Goal: Check status

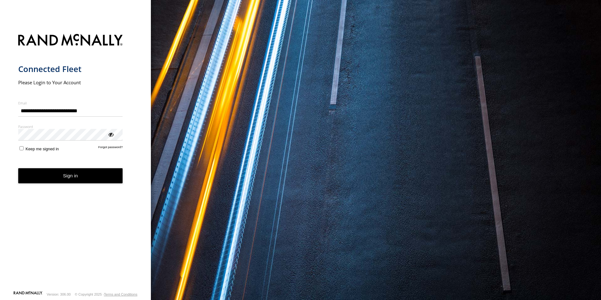
click at [64, 171] on button "Sign in" at bounding box center [70, 175] width 105 height 15
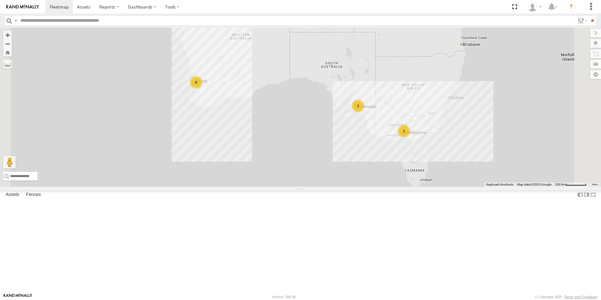
click at [0, 0] on link at bounding box center [0, 0] width 0 height 0
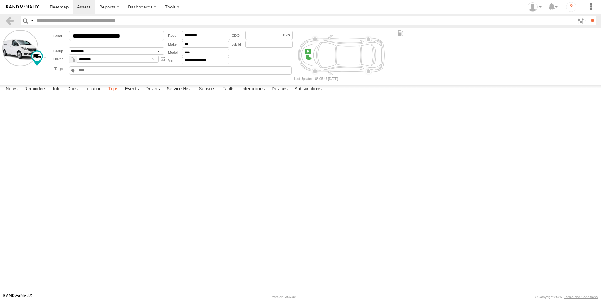
click at [120, 94] on label "Trips" at bounding box center [113, 89] width 16 height 9
click at [4, 21] on header "Search Query Asset ID Asset Label Registration Manufacturer Model VIN Job ID" at bounding box center [300, 21] width 601 height 14
click at [9, 20] on link at bounding box center [9, 20] width 9 height 9
